Goal: Find specific page/section: Find specific page/section

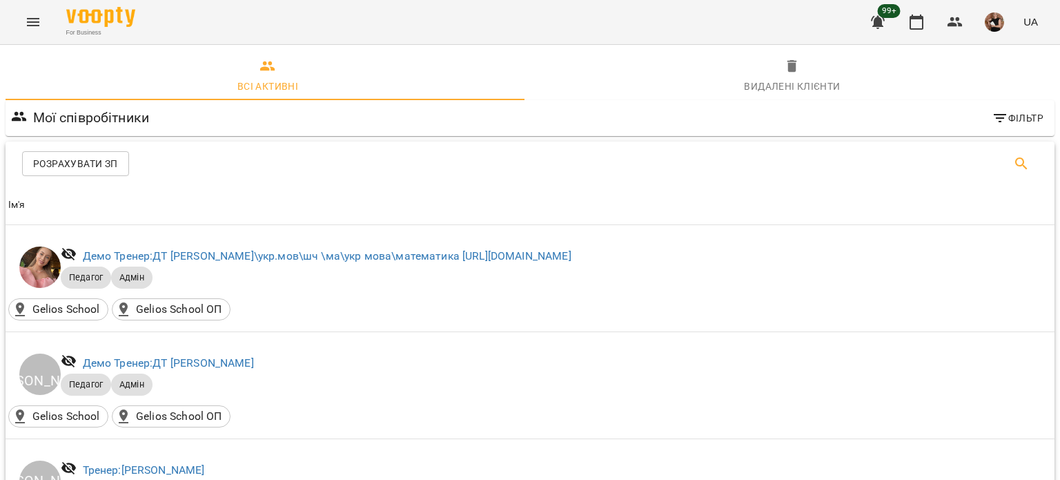
click at [1022, 163] on button "Search" at bounding box center [1021, 163] width 33 height 33
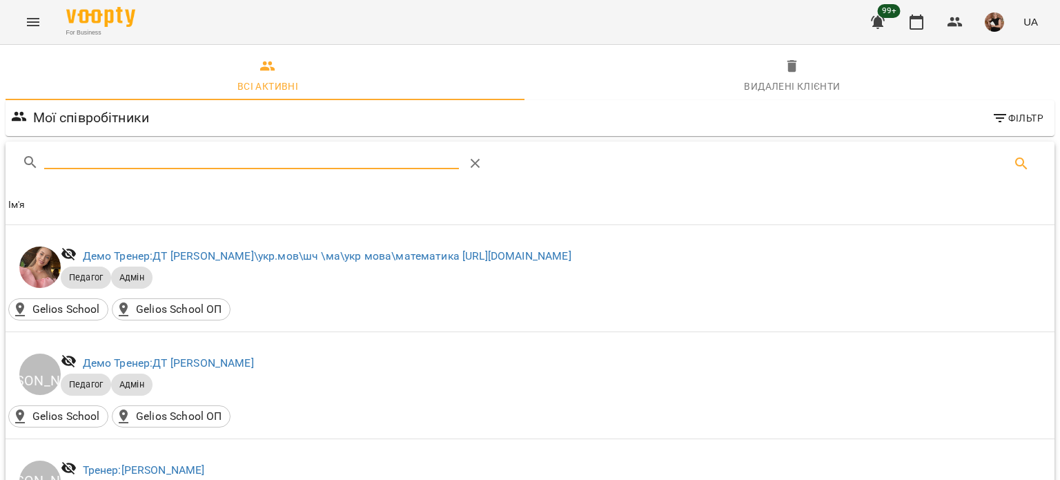
click at [309, 157] on input "Search" at bounding box center [251, 158] width 415 height 22
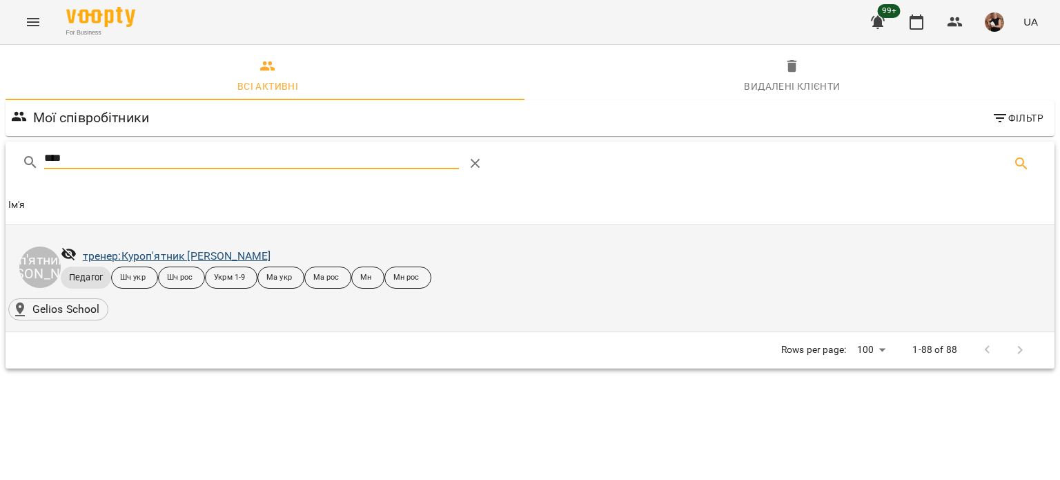
type input "****"
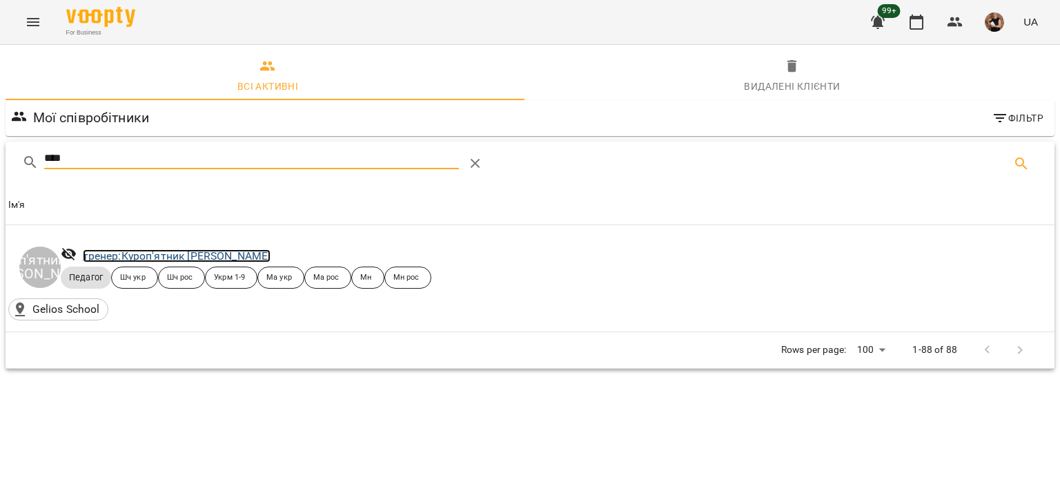
click at [165, 259] on link "тренер: Куроп'ятник Ольга" at bounding box center [177, 255] width 188 height 13
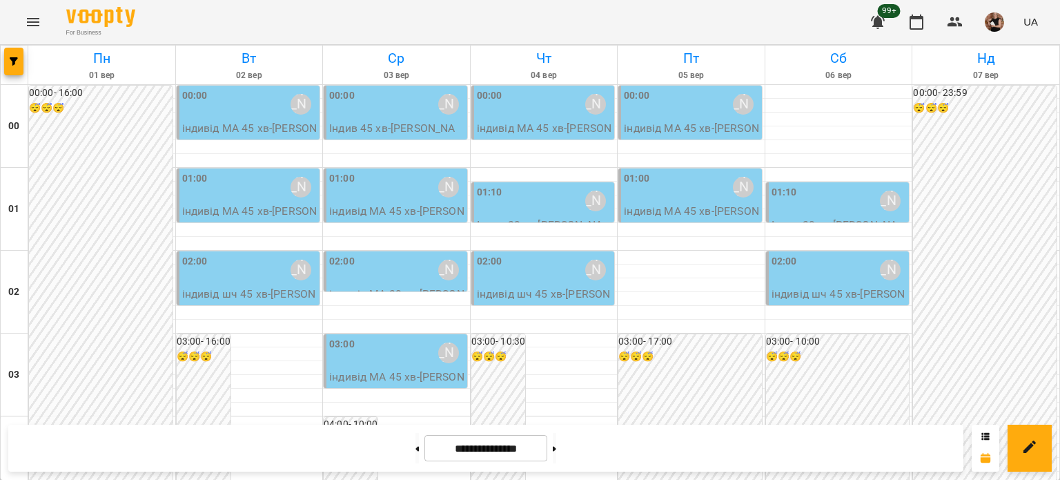
scroll to position [1655, 0]
click at [21, 69] on button "button" at bounding box center [13, 62] width 19 height 28
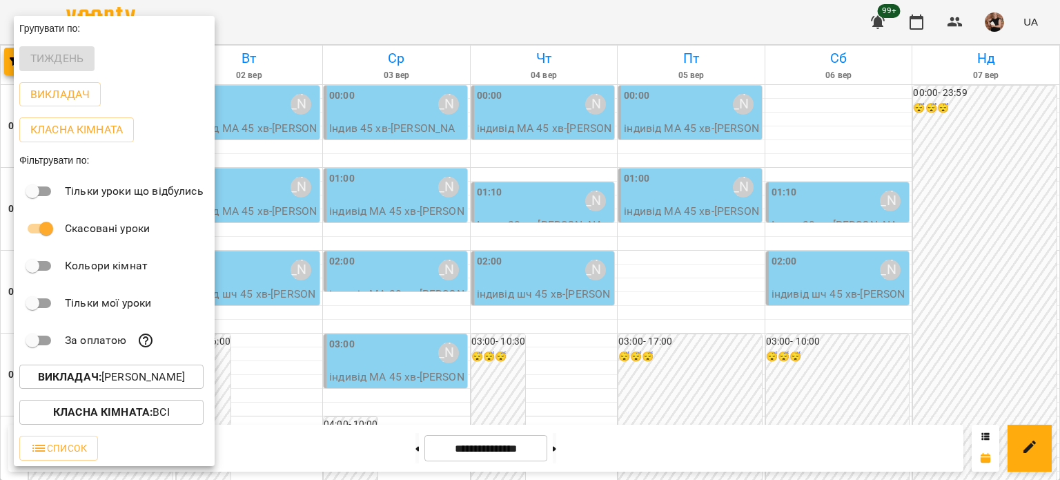
click at [134, 376] on p "Викладач : [PERSON_NAME]" at bounding box center [111, 377] width 147 height 17
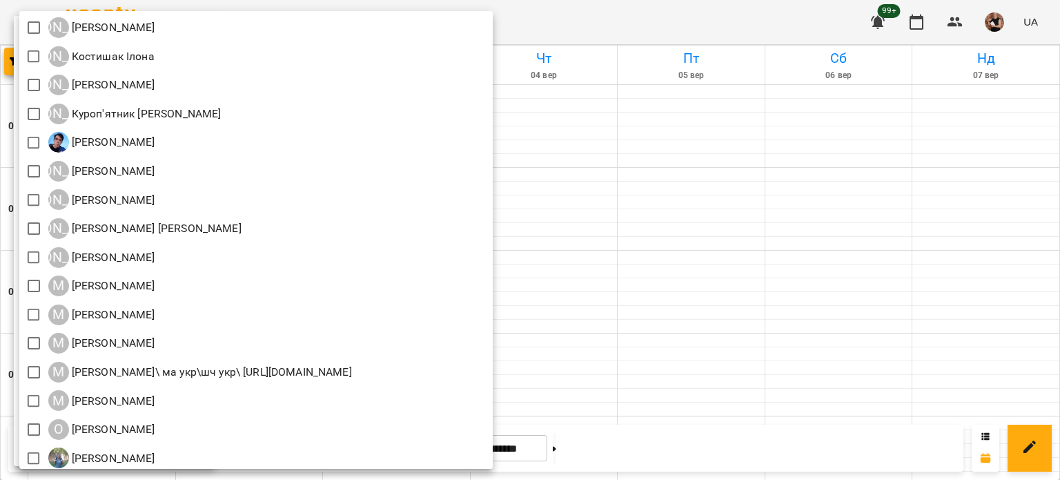
scroll to position [863, 0]
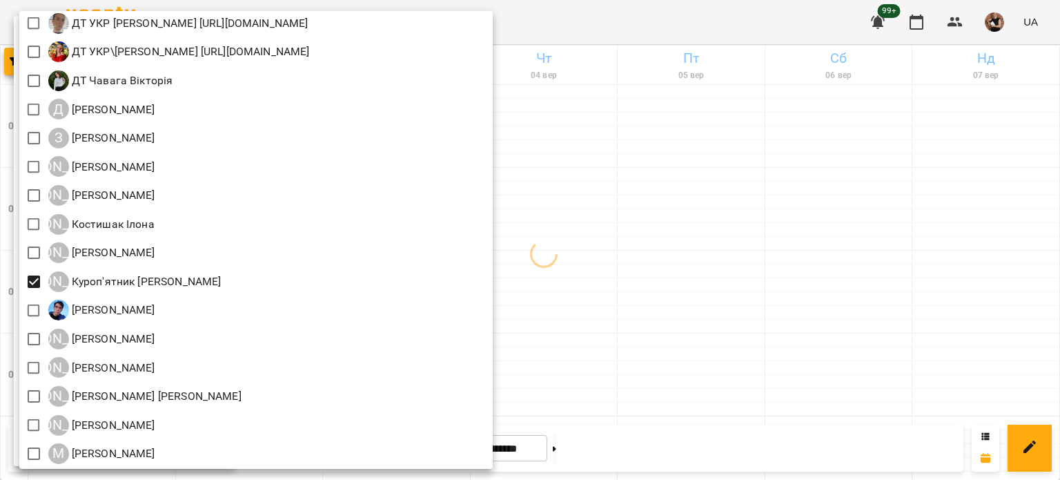
click at [777, 335] on div at bounding box center [530, 240] width 1060 height 480
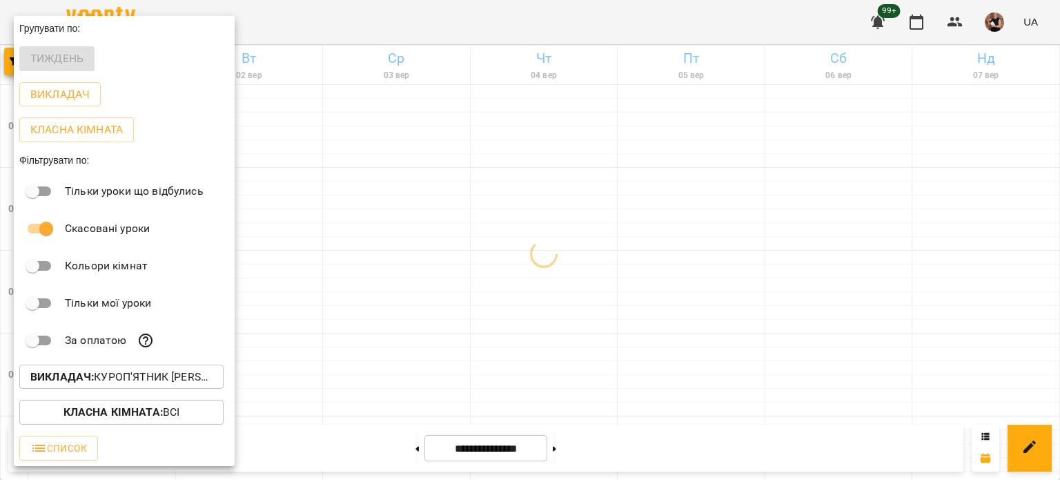
click at [676, 340] on div at bounding box center [530, 240] width 1060 height 480
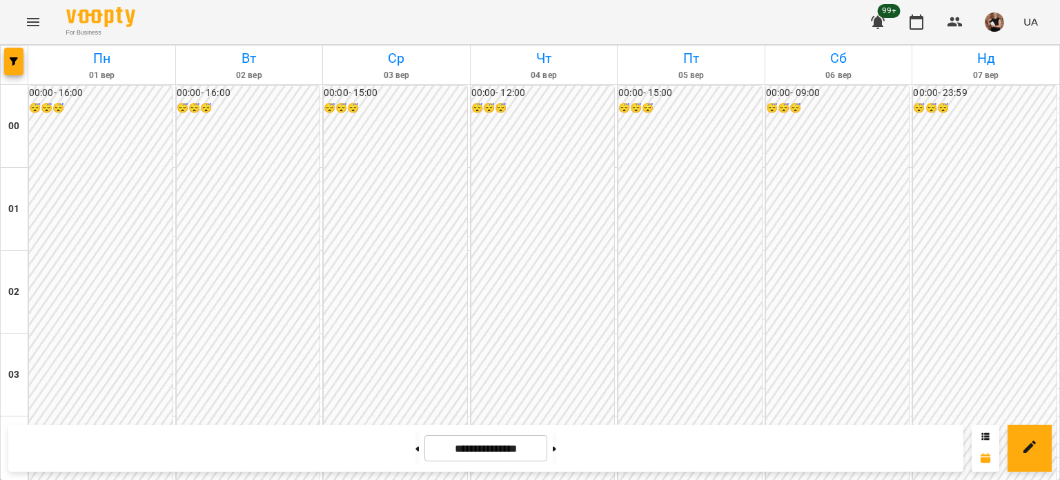
scroll to position [1240, 0]
click at [19, 57] on span "button" at bounding box center [13, 61] width 19 height 8
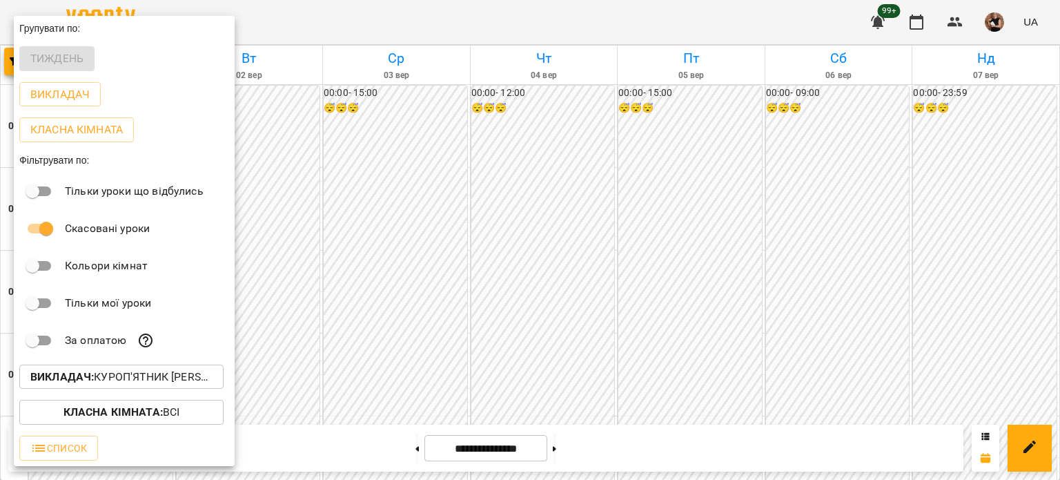
click at [405, 344] on div at bounding box center [530, 240] width 1060 height 480
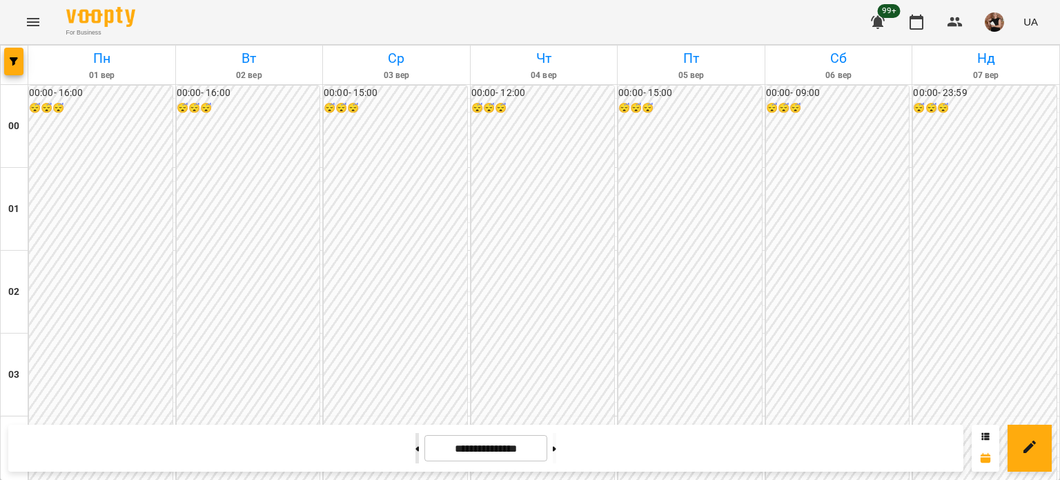
click at [416, 440] on button at bounding box center [417, 448] width 3 height 30
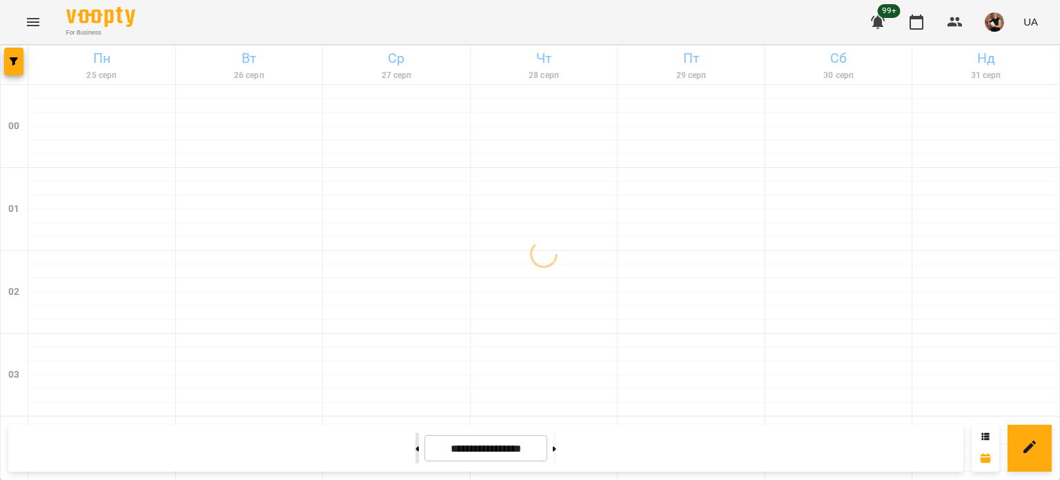
click at [416, 452] on button at bounding box center [417, 448] width 3 height 30
type input "**********"
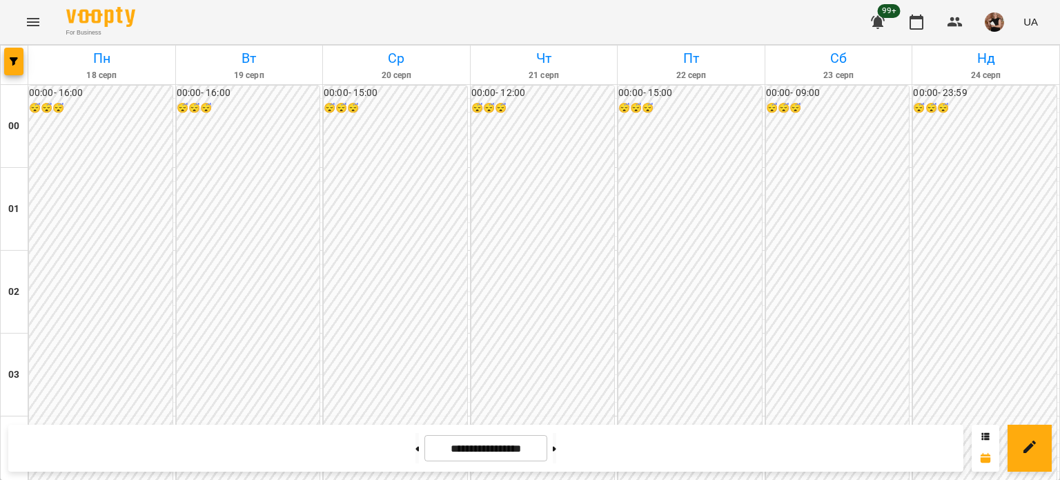
scroll to position [1378, 0]
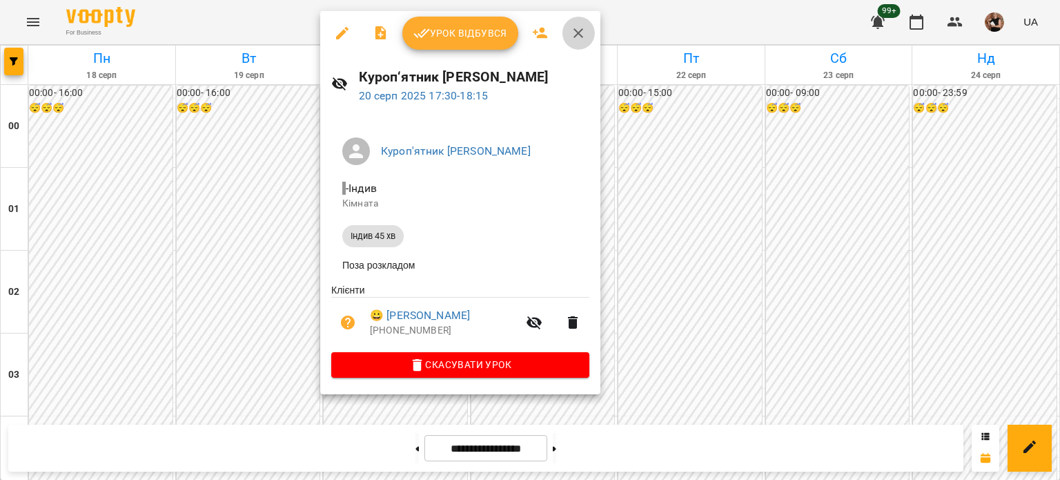
click at [581, 35] on icon "button" at bounding box center [578, 33] width 17 height 17
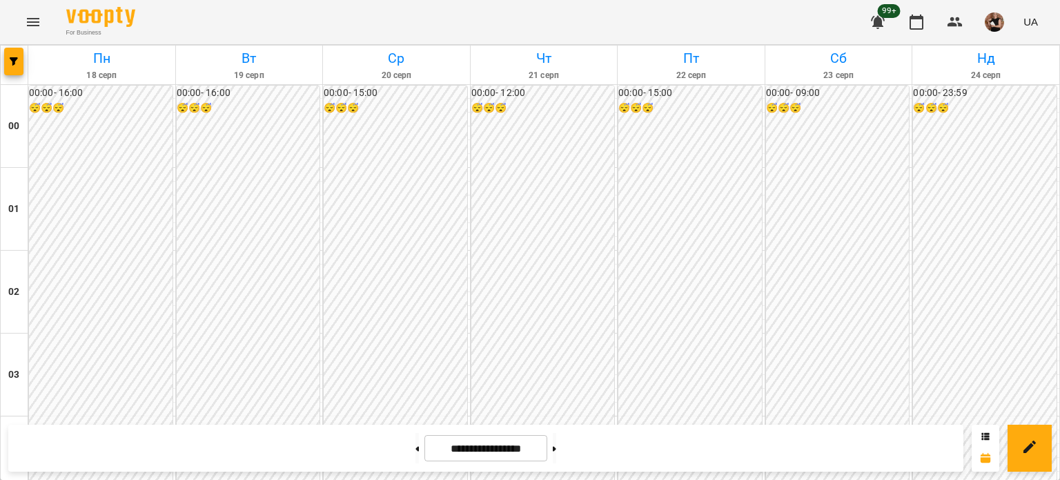
scroll to position [1240, 0]
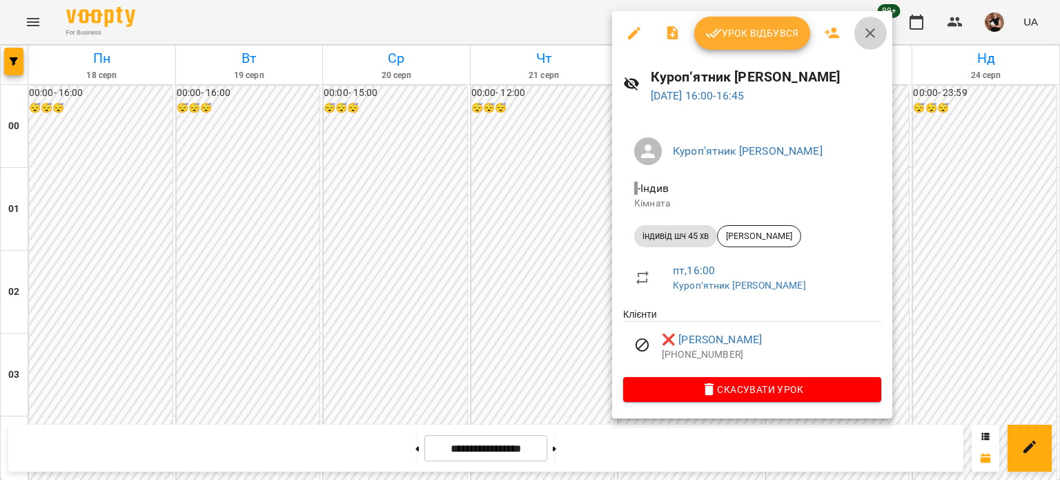
click at [870, 29] on icon "button" at bounding box center [870, 33] width 17 height 17
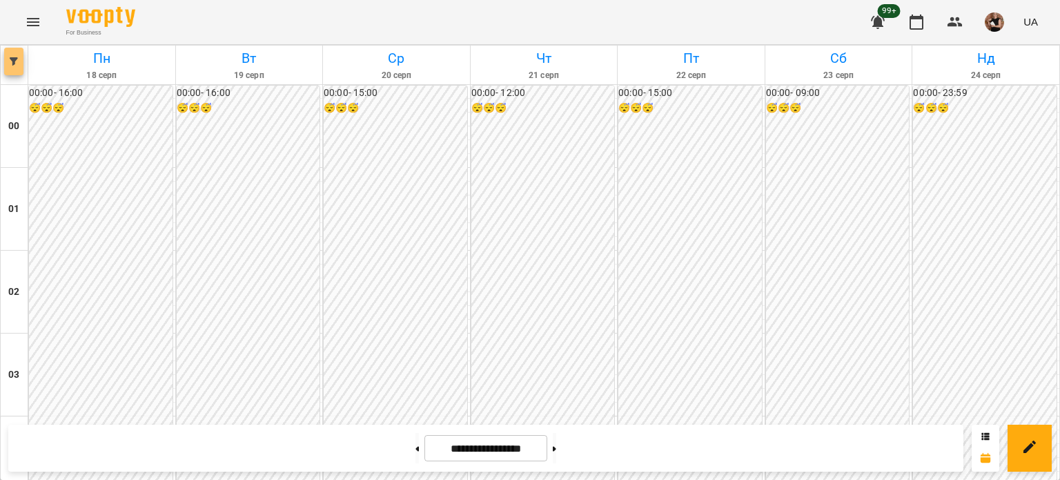
click at [5, 66] on button "button" at bounding box center [13, 62] width 19 height 28
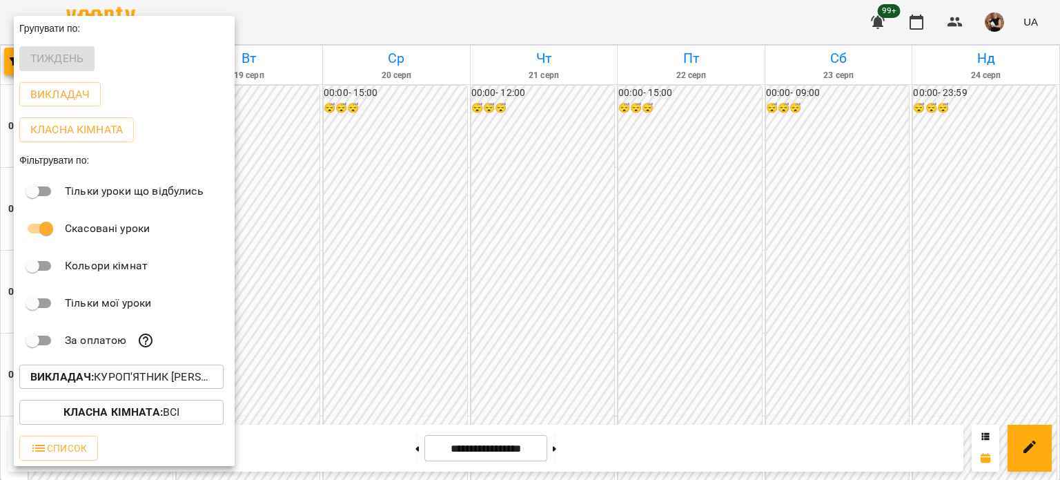
click at [93, 380] on b "Викладач :" at bounding box center [62, 376] width 64 height 13
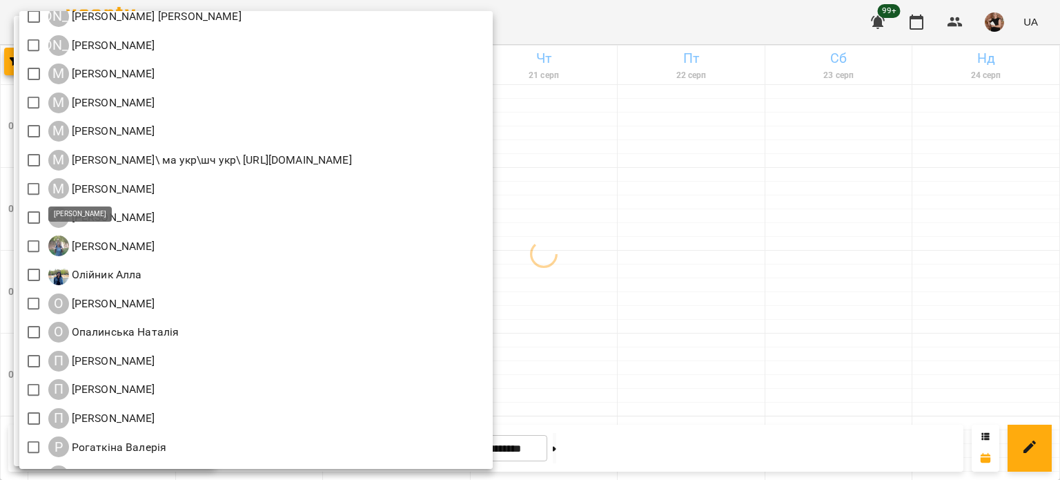
scroll to position [1450, 0]
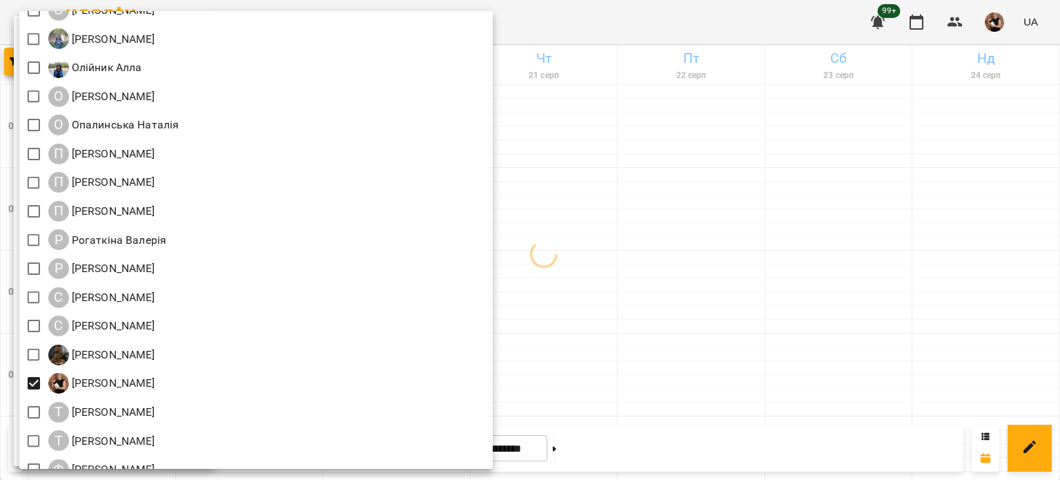
click at [738, 344] on div at bounding box center [530, 240] width 1060 height 480
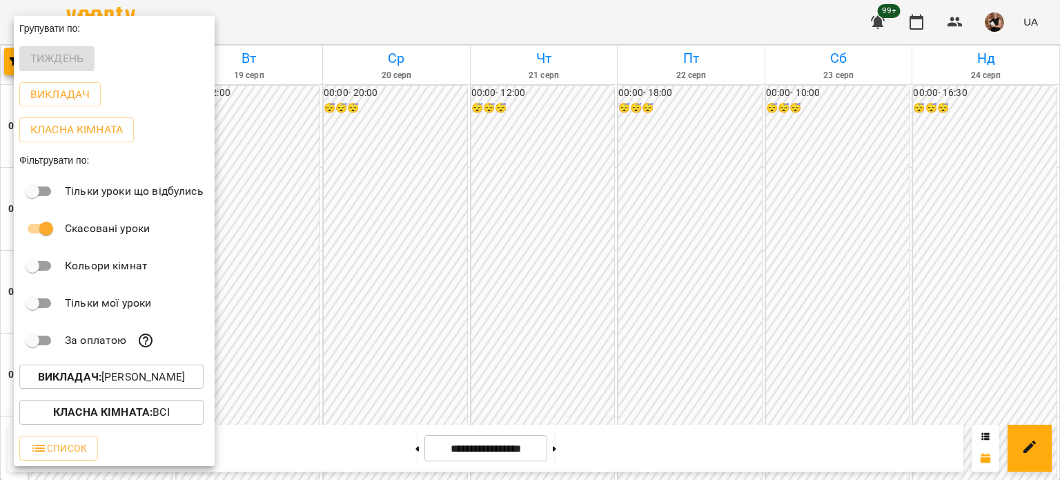
click at [534, 243] on div at bounding box center [530, 240] width 1060 height 480
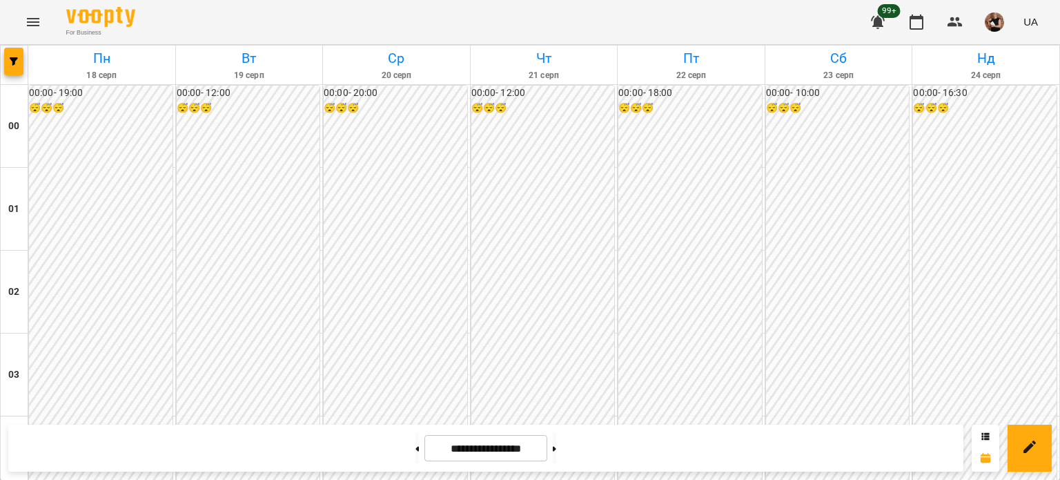
scroll to position [1655, 0]
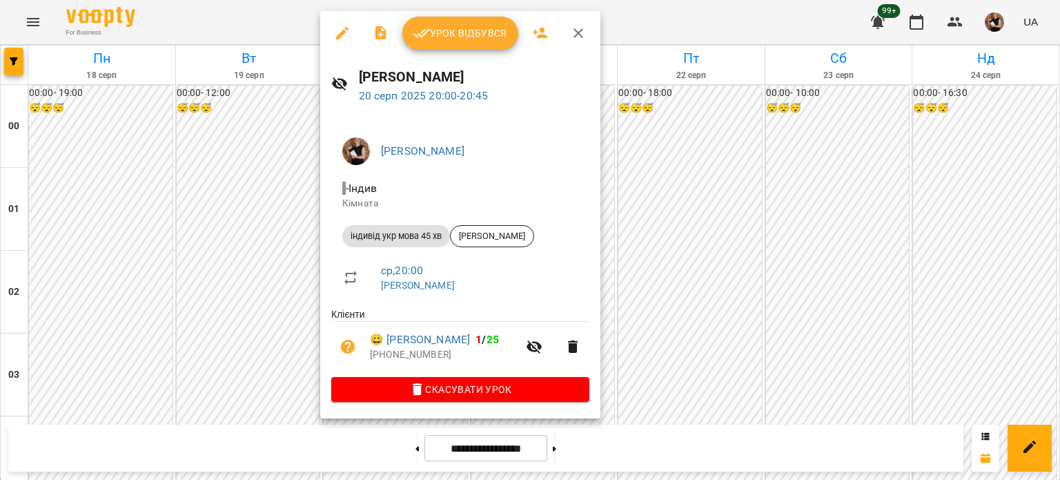
drag, startPoint x: 572, startPoint y: 28, endPoint x: 625, endPoint y: 133, distance: 118.5
click at [572, 28] on icon "button" at bounding box center [578, 33] width 17 height 17
